Goal: Check status: Check status

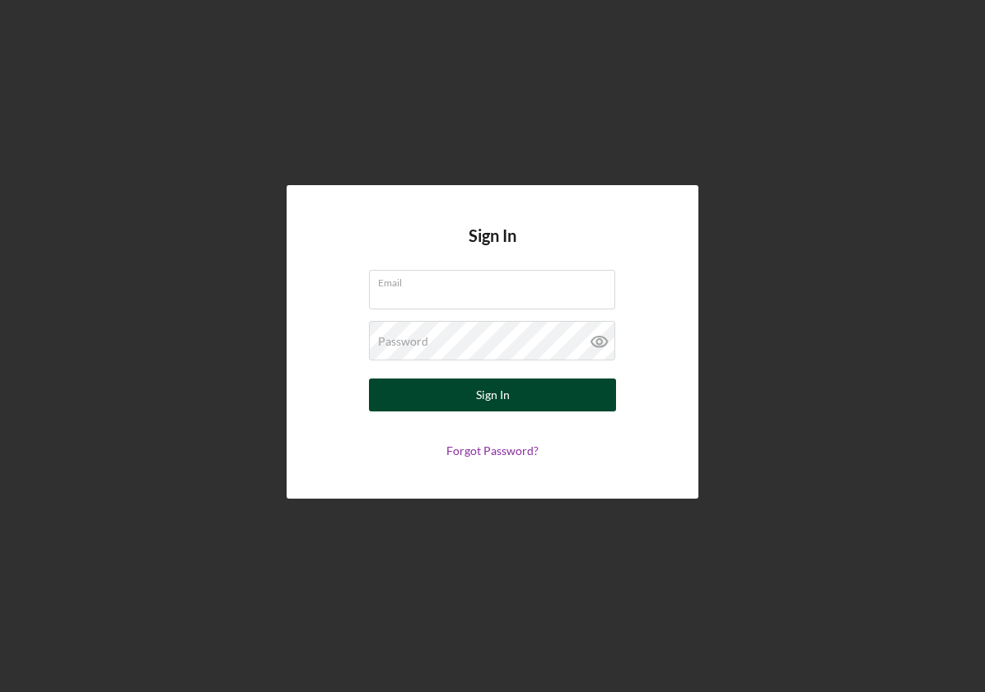
type input "[EMAIL_ADDRESS][DOMAIN_NAME]"
click at [452, 404] on button "Sign In" at bounding box center [492, 395] width 247 height 33
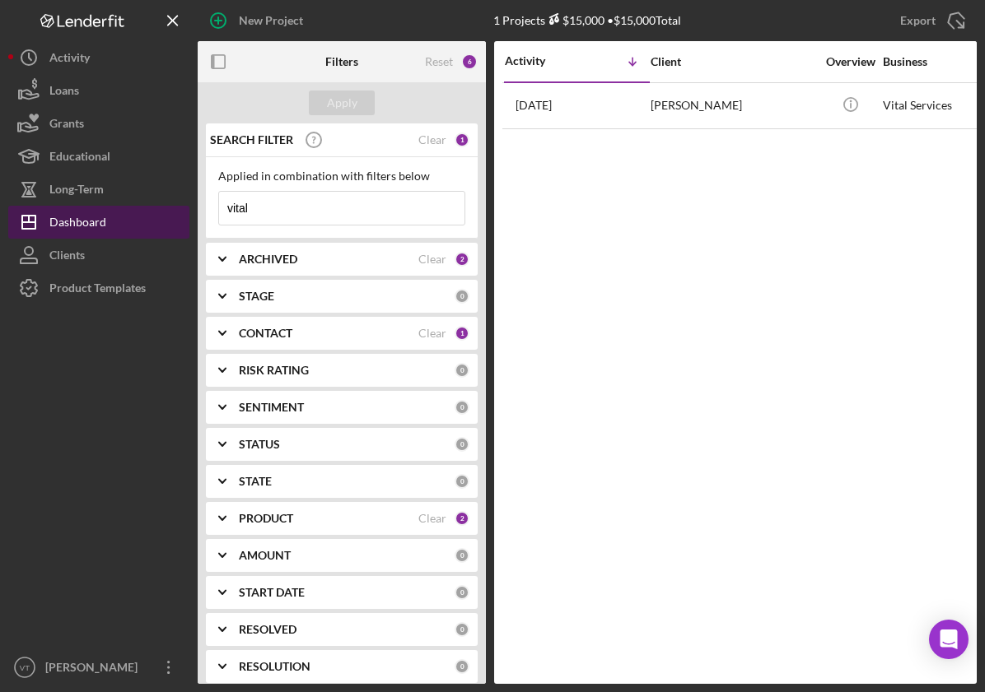
drag, startPoint x: 282, startPoint y: 213, endPoint x: 171, endPoint y: 210, distance: 110.4
click at [171, 210] on div "New Project 1 Projects $15,000 • $15,000 Total vital Export Icon/Export Filters…" at bounding box center [492, 342] width 968 height 684
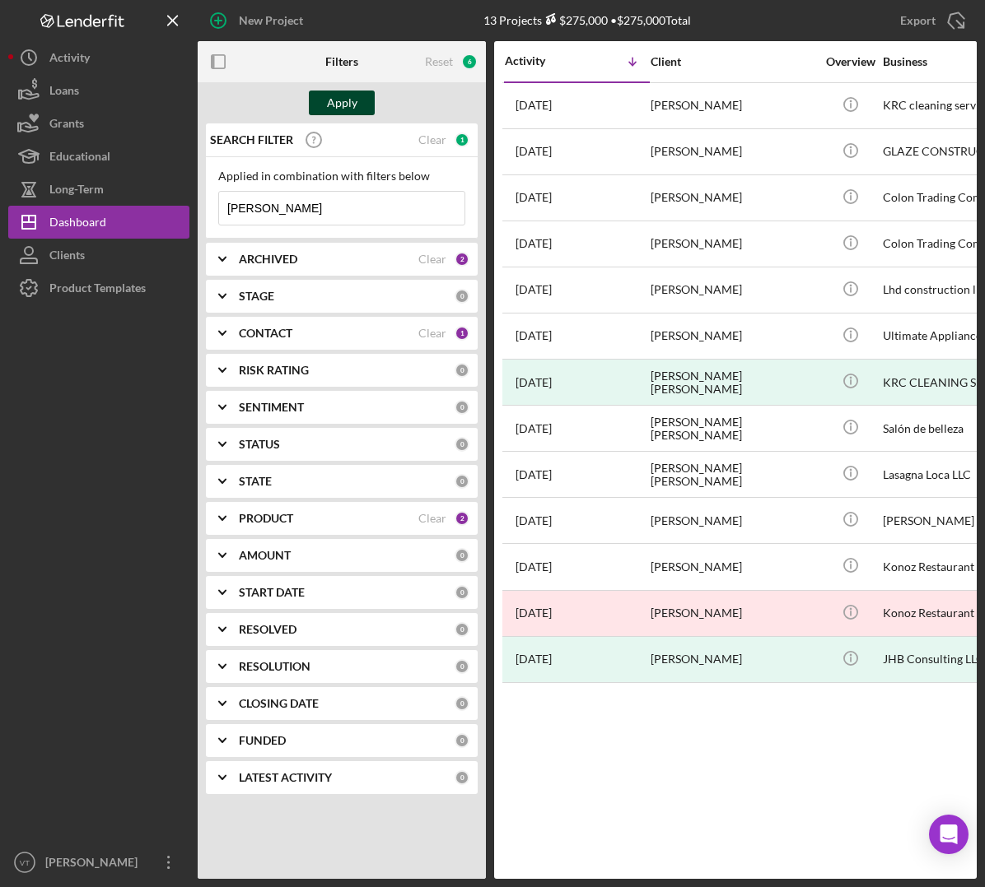
click at [338, 95] on div "Apply" at bounding box center [342, 103] width 30 height 25
drag, startPoint x: 310, startPoint y: 207, endPoint x: 8, endPoint y: 211, distance: 302.2
click at [8, 211] on div "New Project 13 Projects $275,000 • $275,000 Total vital Export Icon/Export Filt…" at bounding box center [492, 439] width 968 height 879
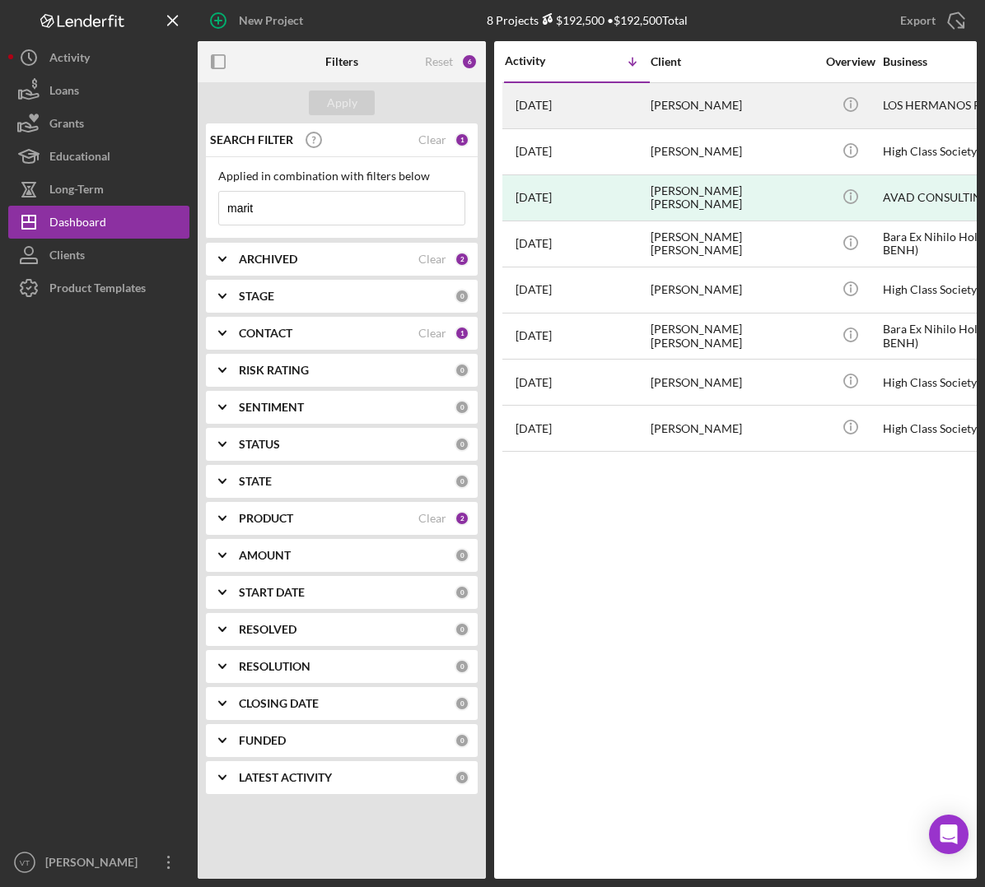
type input "marit"
click at [690, 108] on div "[PERSON_NAME]" at bounding box center [732, 106] width 165 height 44
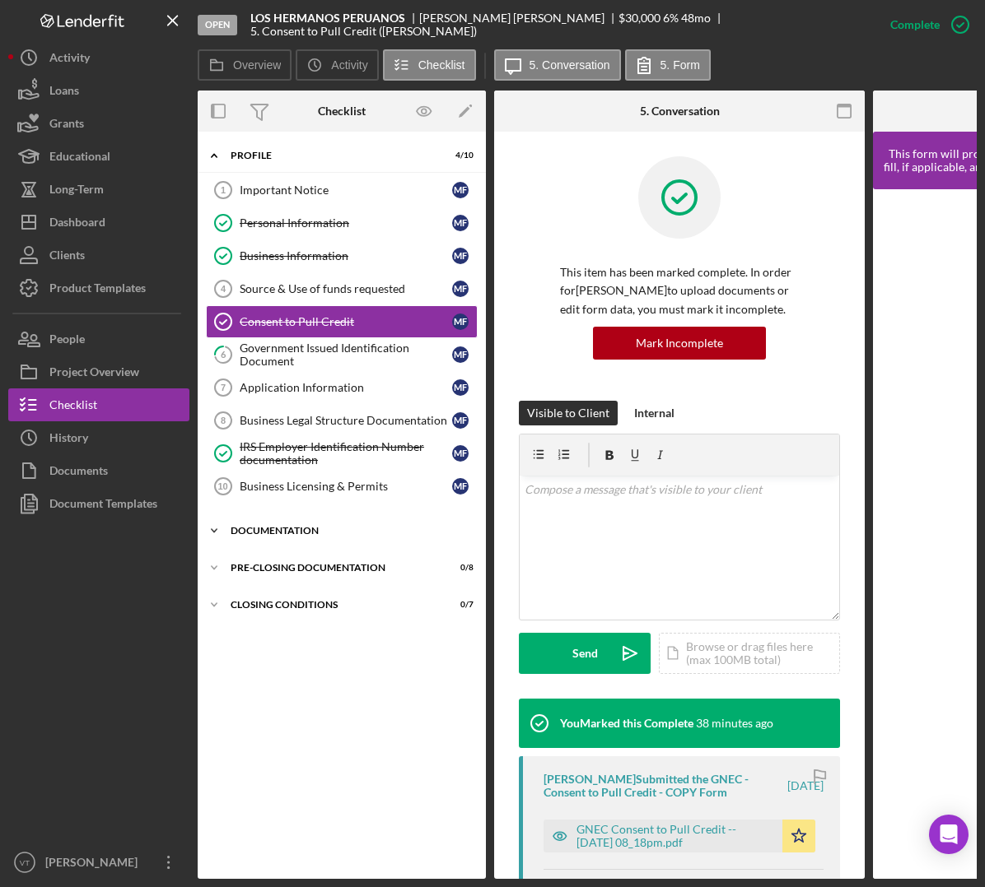
click at [217, 528] on icon "Icon/Expander" at bounding box center [214, 531] width 33 height 33
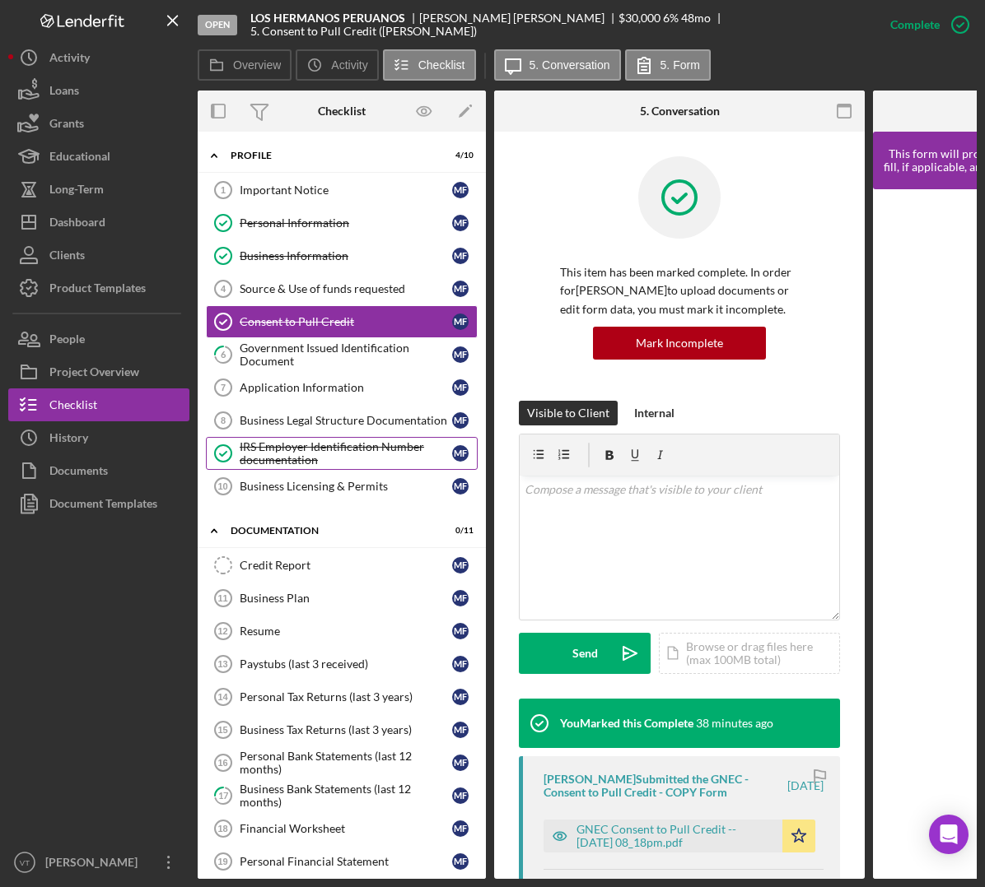
click at [351, 460] on div "IRS Employer Identification Number documentation" at bounding box center [346, 453] width 212 height 26
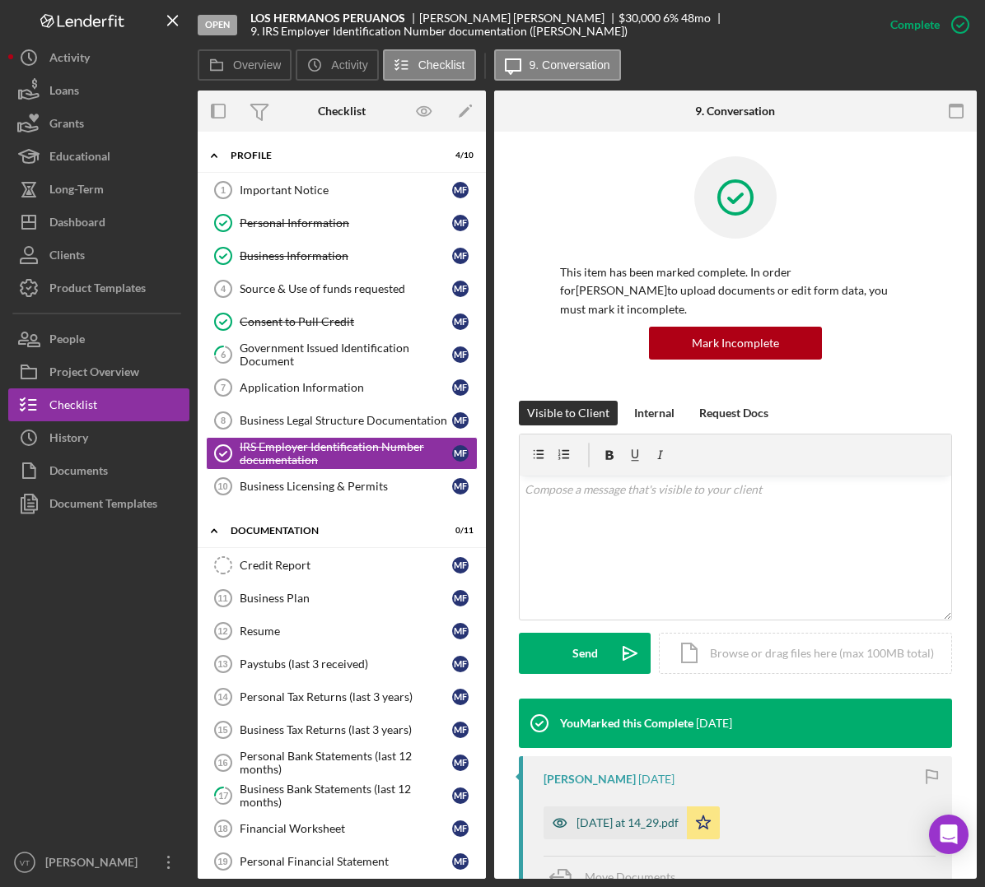
click at [666, 692] on div "[DATE] at 14_29.pdf" at bounding box center [627, 823] width 102 height 13
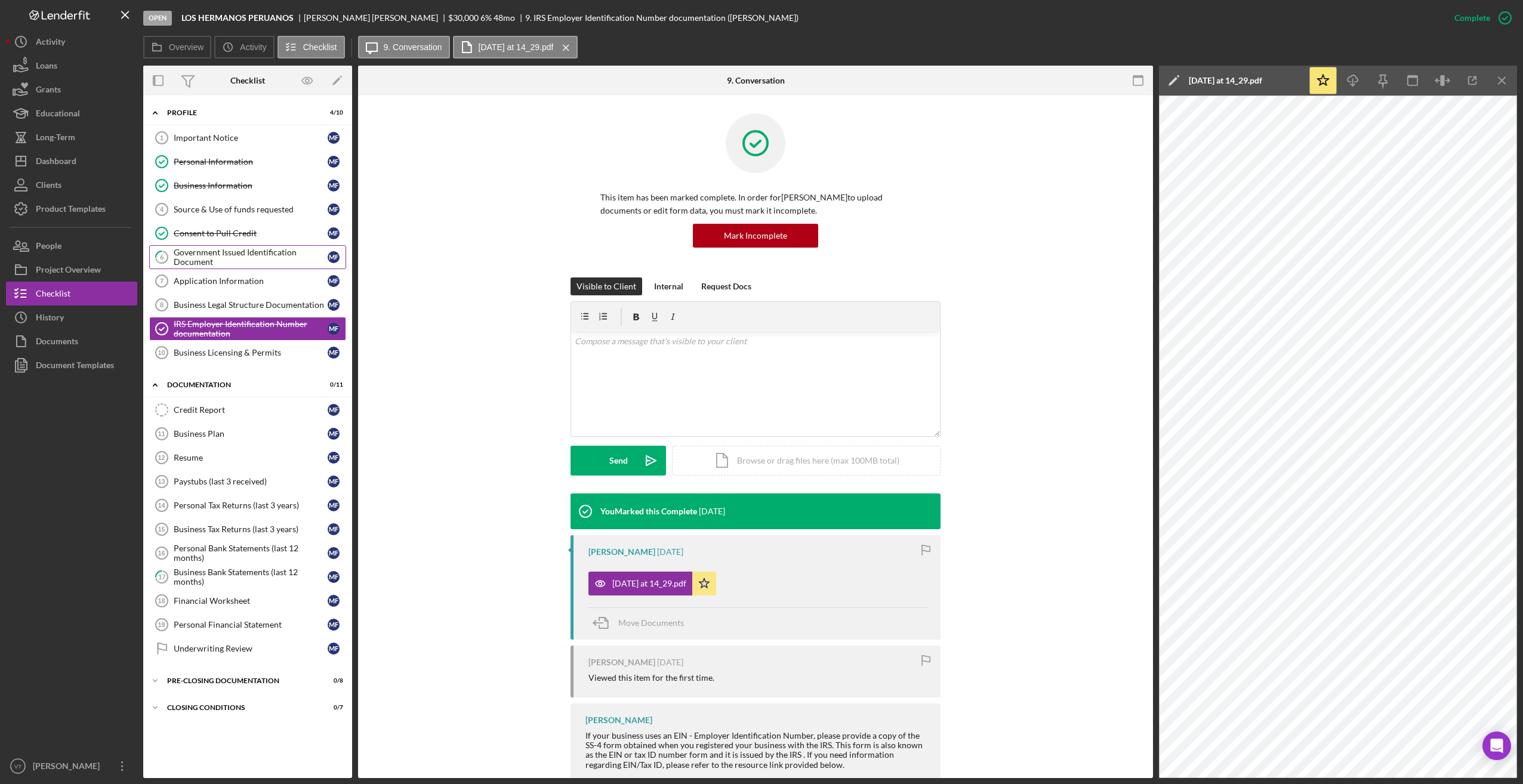
click at [240, 262] on div "Government Issued Identification Document" at bounding box center [251, 257] width 154 height 19
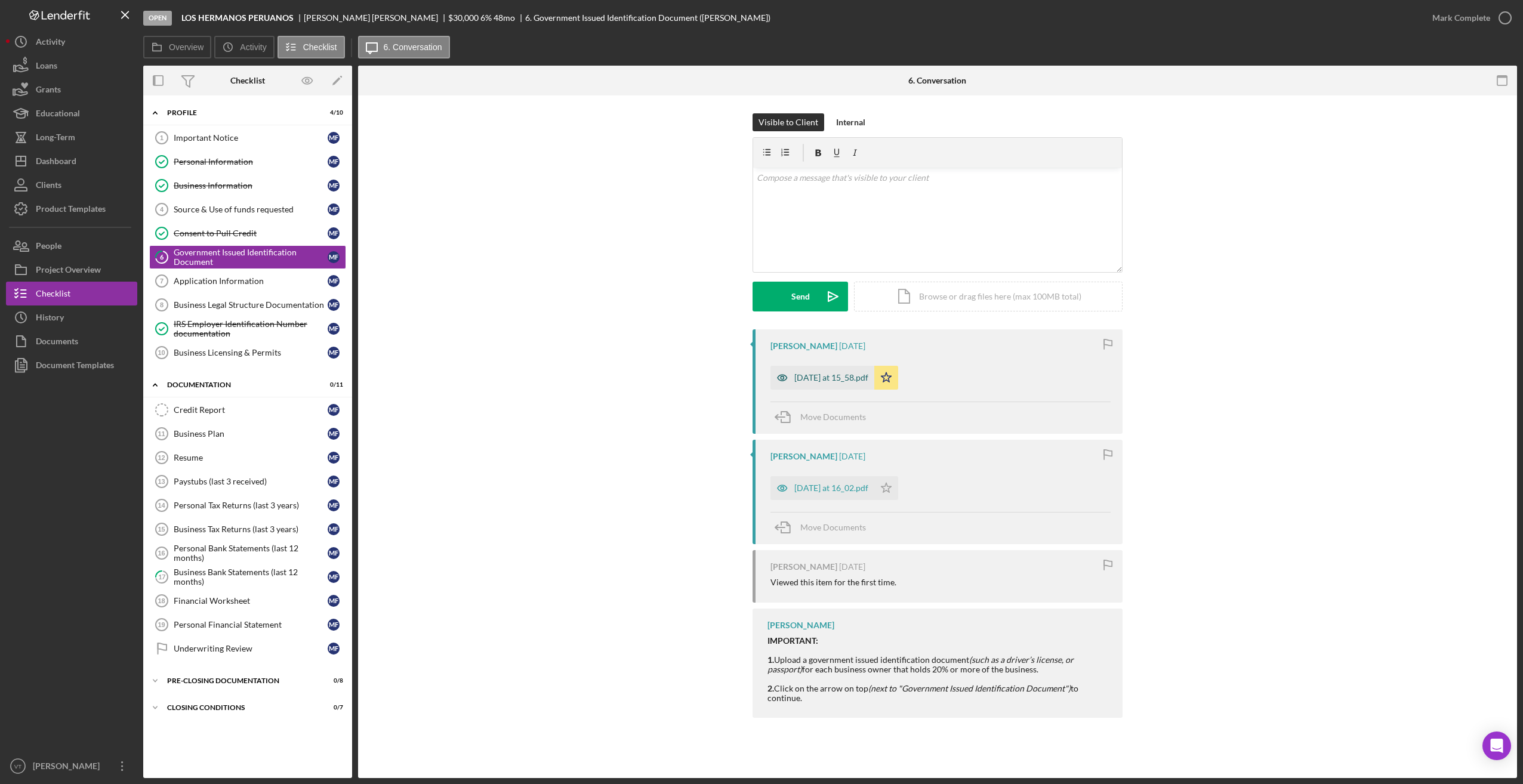
click at [713, 375] on div "[DATE] at 15_58.pdf" at bounding box center [831, 378] width 74 height 9
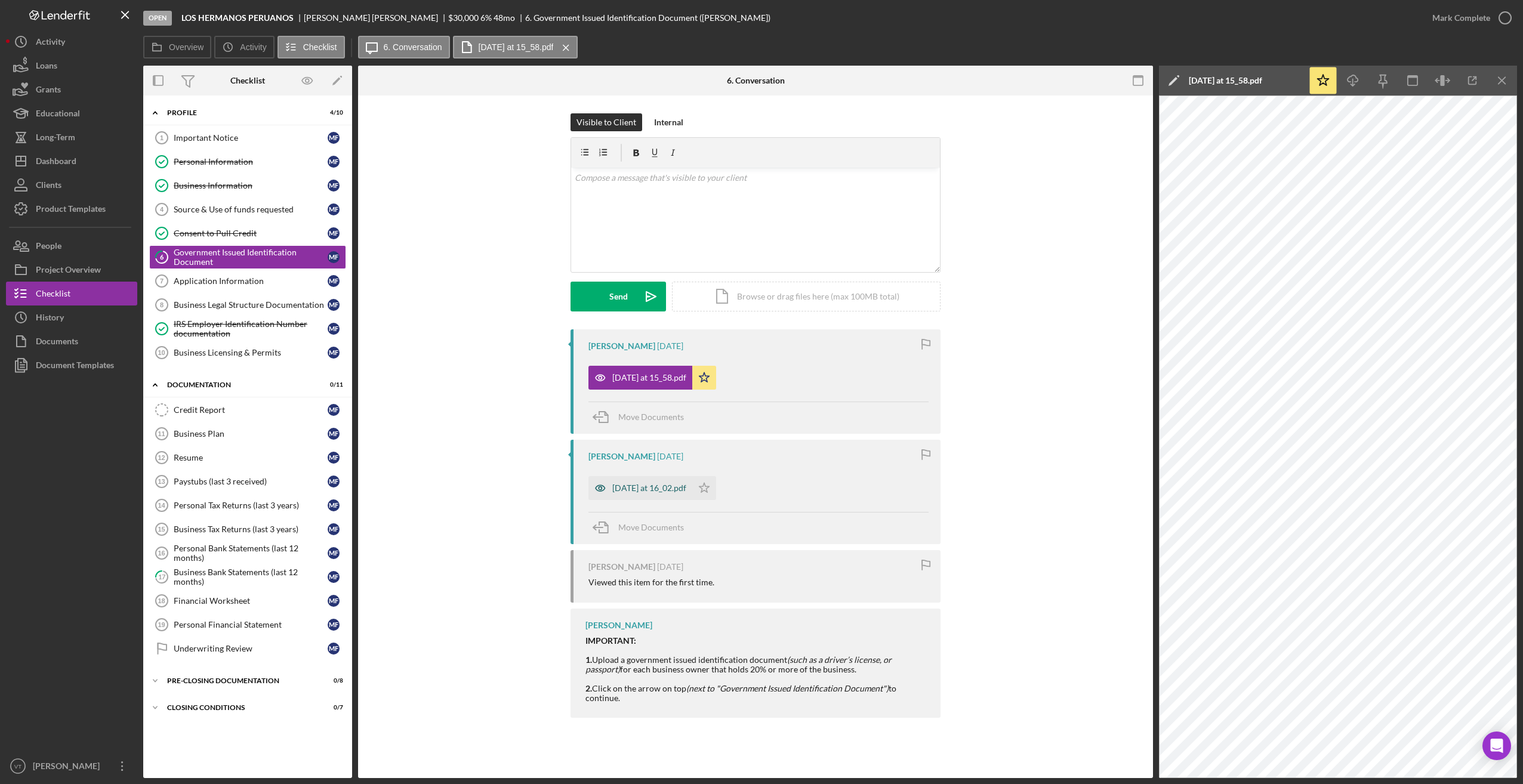
click at [659, 485] on div "[DATE] at 16_02.pdf" at bounding box center [650, 488] width 74 height 9
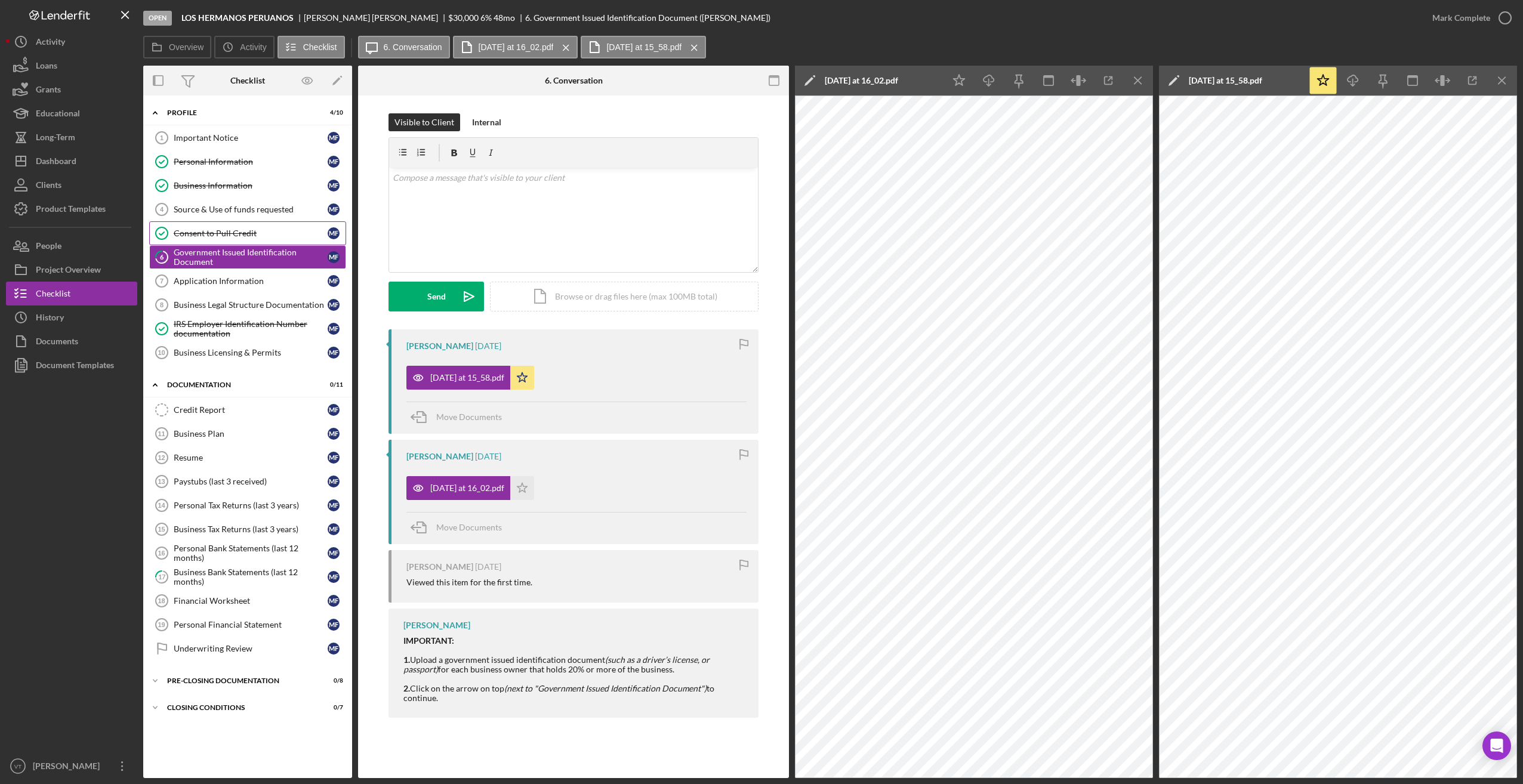
click at [225, 228] on link "Consent to Pull Credit Consent to Pull Credit M F" at bounding box center [248, 233] width 197 height 24
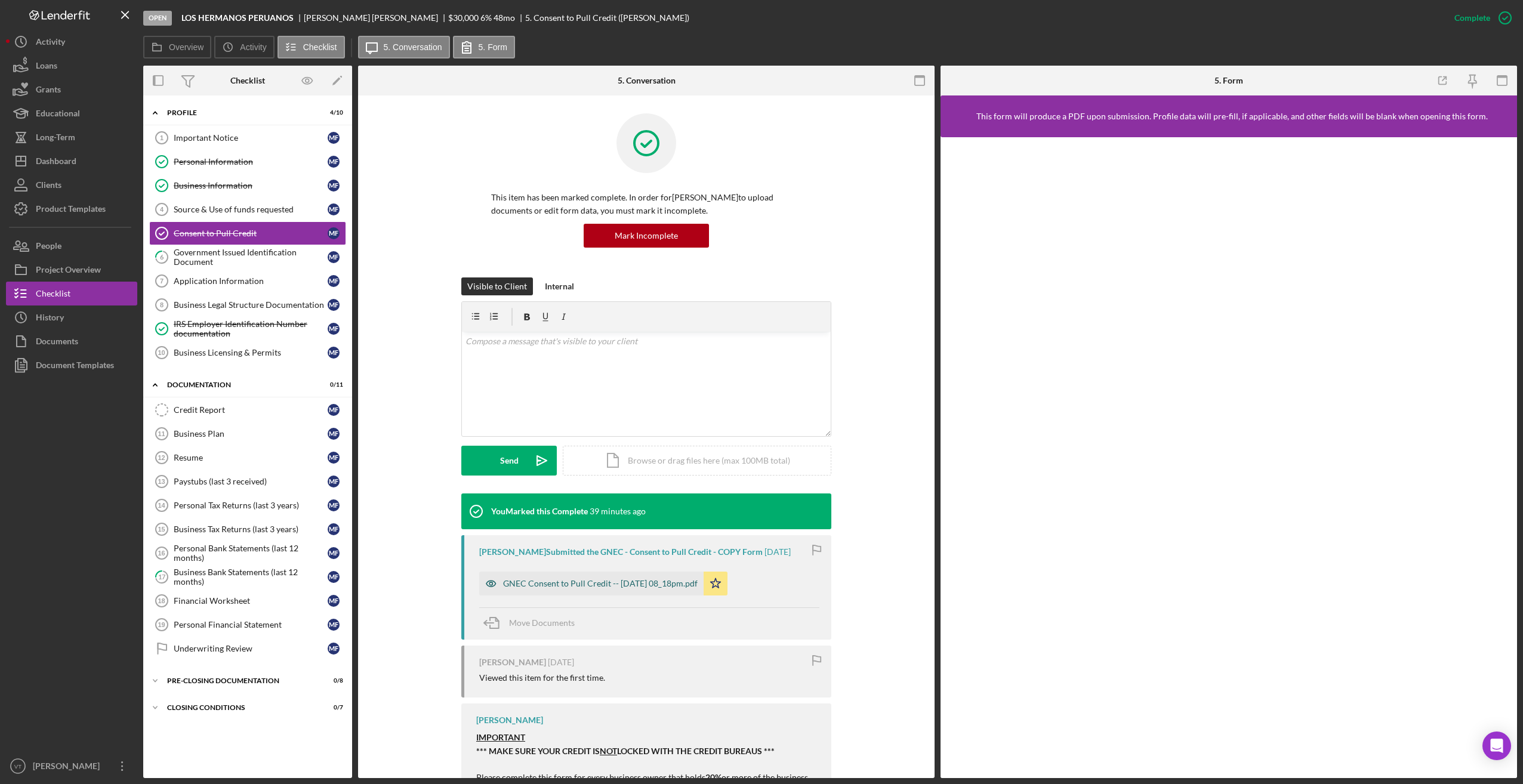
click at [559, 501] on div "GNEC Consent to Pull Credit -- [DATE] 08_18pm.pdf" at bounding box center [600, 583] width 194 height 9
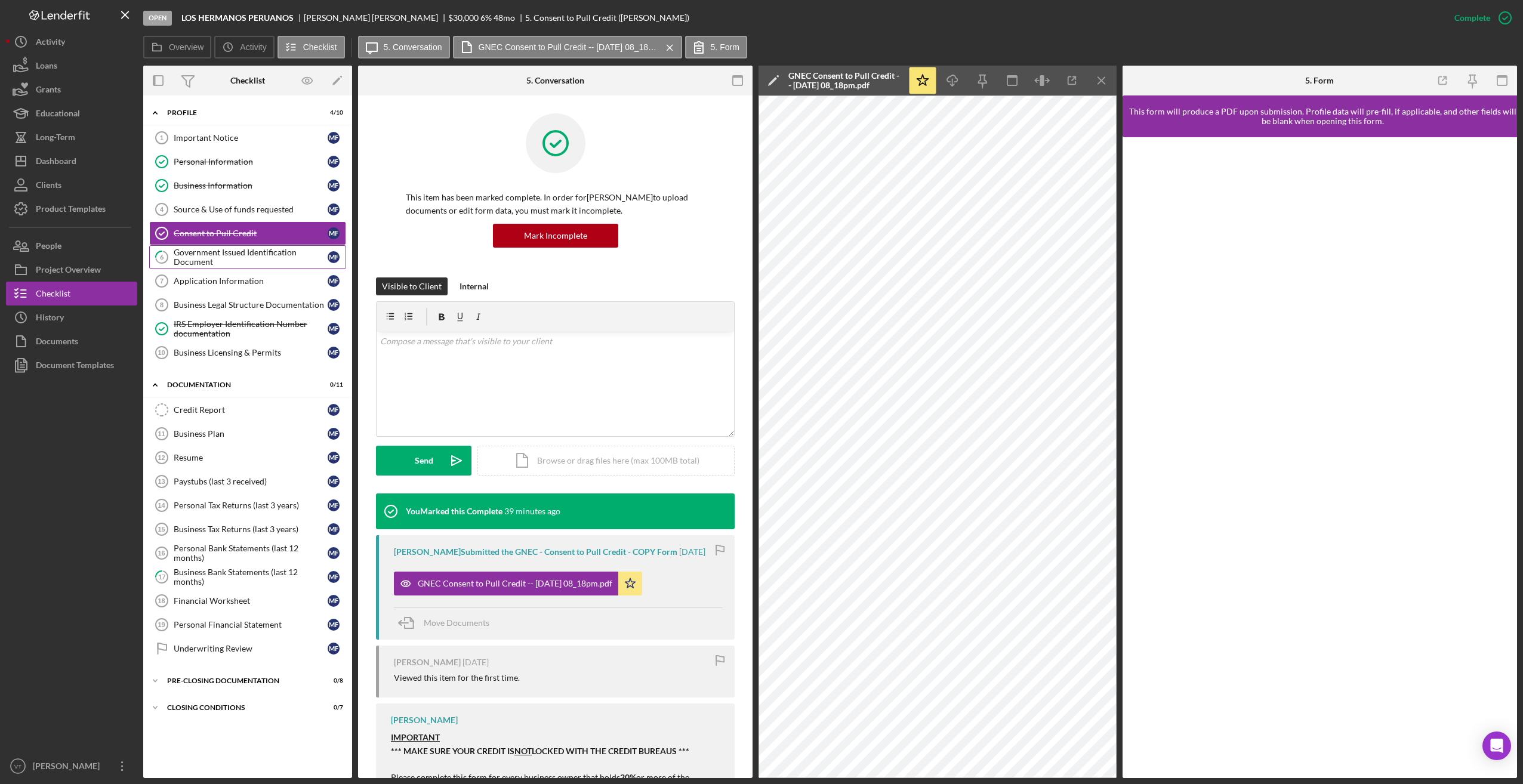
click at [198, 253] on div "Government Issued Identification Document" at bounding box center [251, 257] width 154 height 19
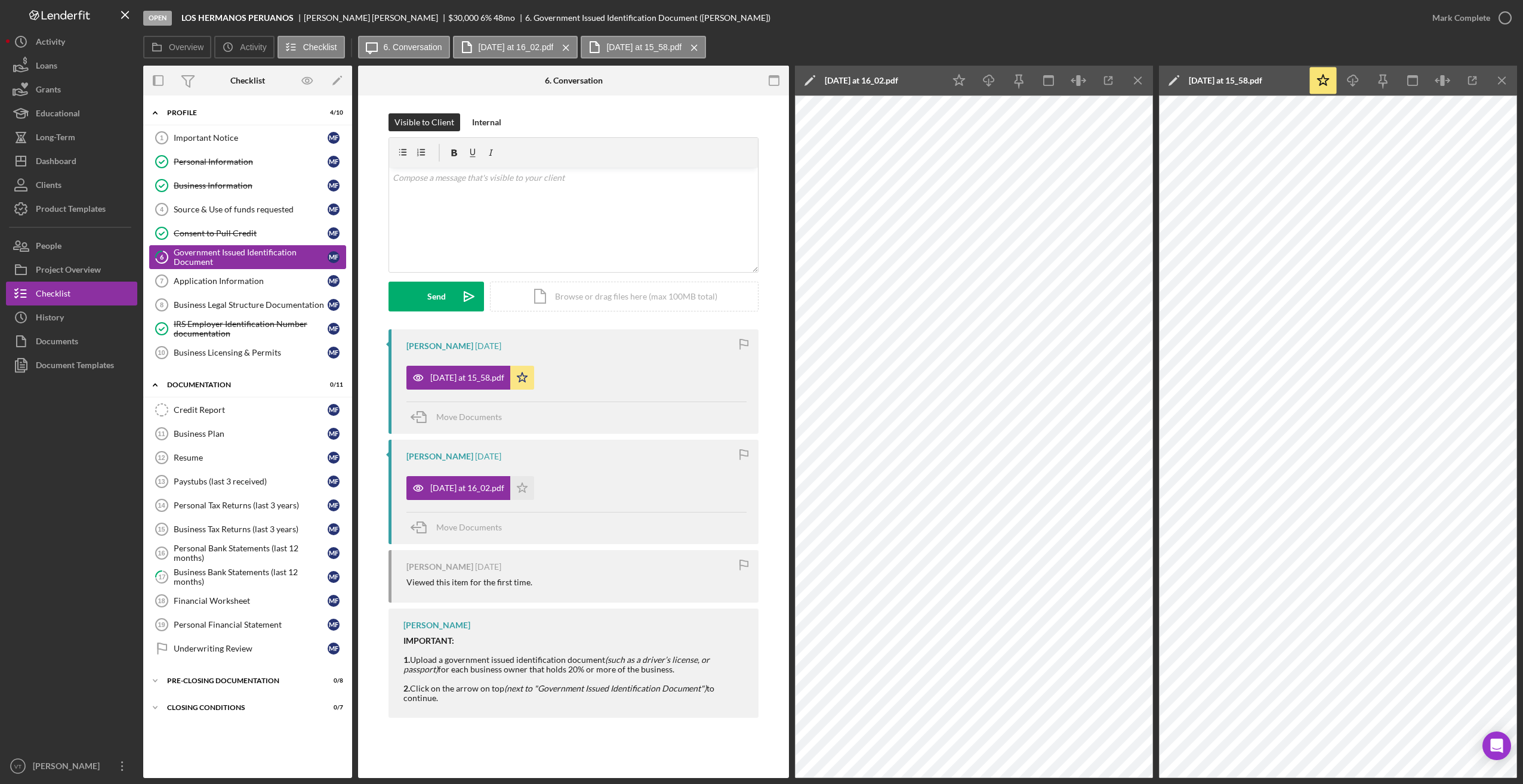
click at [198, 253] on div "Government Issued Identification Document" at bounding box center [251, 257] width 154 height 19
click at [220, 191] on link "Business Information Business Information M F" at bounding box center [248, 185] width 197 height 24
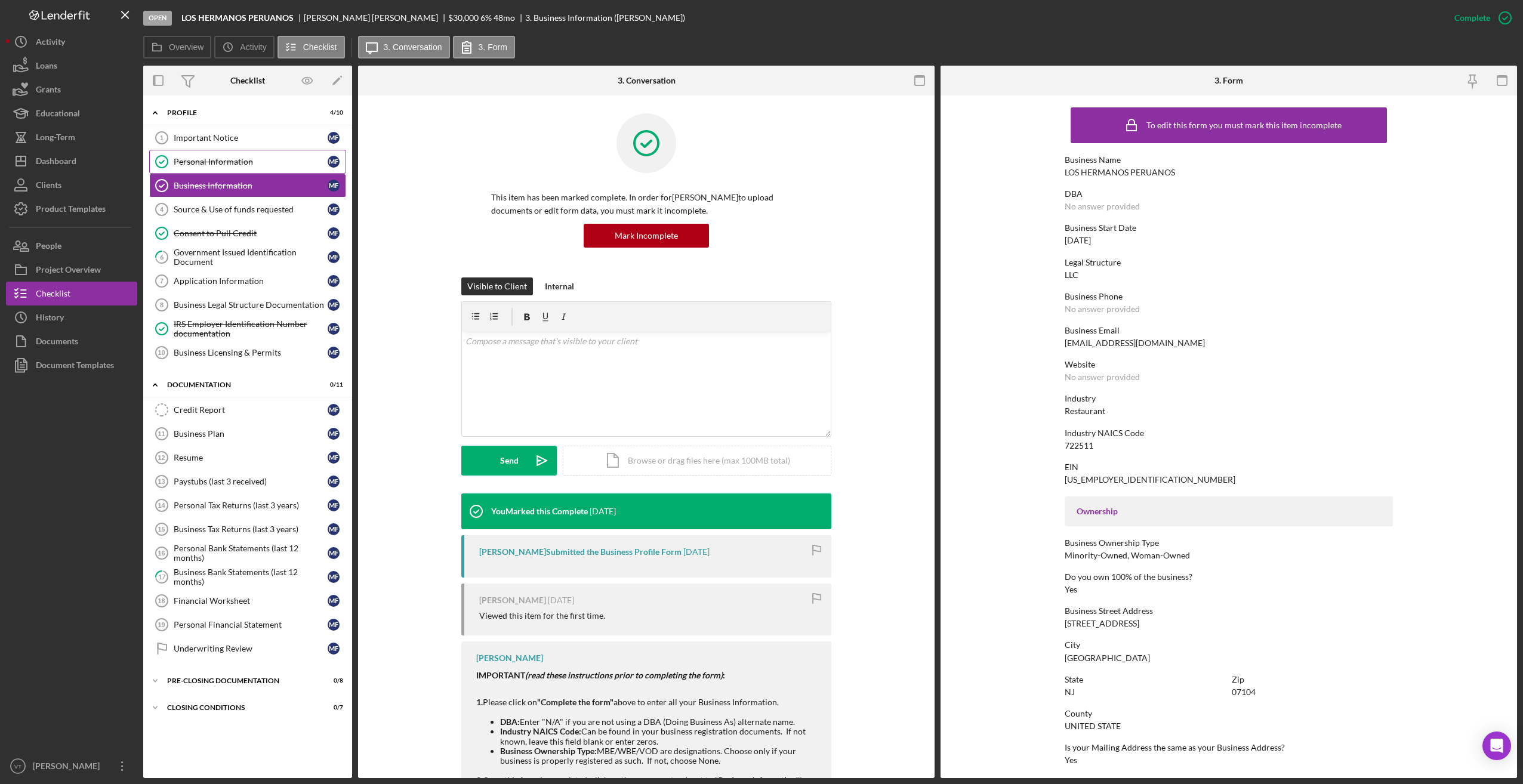
click at [196, 157] on div "Personal Information" at bounding box center [251, 162] width 154 height 9
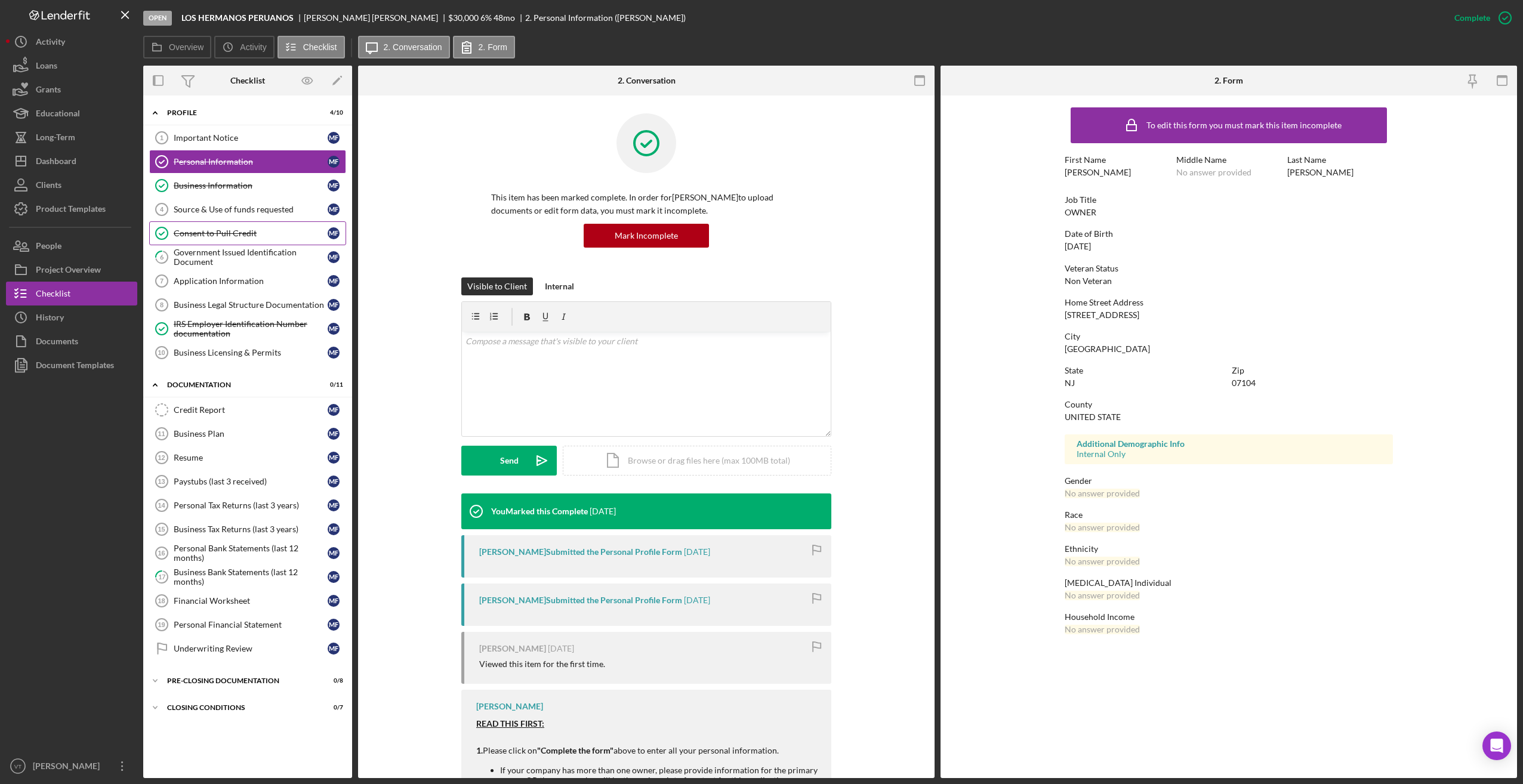
click at [204, 238] on div "Consent to Pull Credit" at bounding box center [251, 233] width 154 height 9
